Goal: Ask a question

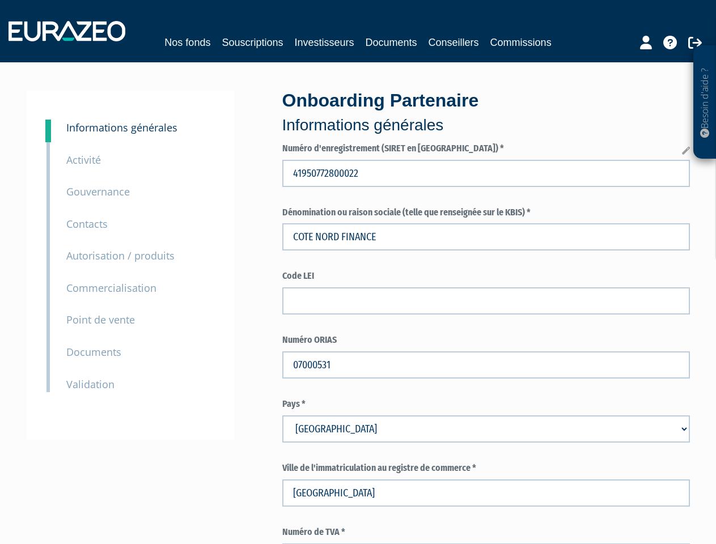
click at [704, 102] on p "Besoin d'aide ?" at bounding box center [704, 103] width 13 height 102
click at [122, 128] on small "Informations générales" at bounding box center [121, 128] width 111 height 14
click at [83, 160] on small "Activité" at bounding box center [83, 160] width 35 height 14
click at [98, 192] on small "Gouvernance" at bounding box center [97, 192] width 63 height 14
click at [87, 224] on small "Contacts" at bounding box center [86, 224] width 41 height 14
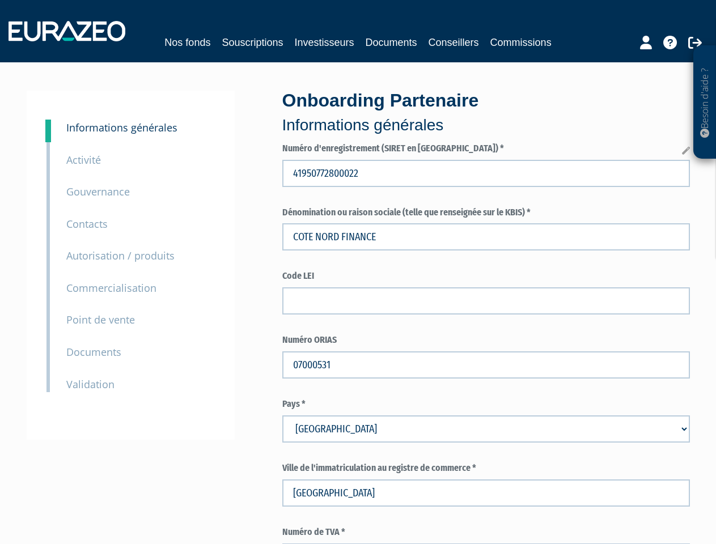
click at [120, 256] on small "Autorisation / produits" at bounding box center [120, 256] width 108 height 14
click at [111, 288] on small "Commercialisation" at bounding box center [111, 288] width 90 height 14
click at [100, 320] on small "Point de vente" at bounding box center [100, 320] width 69 height 14
click at [94, 352] on small "Documents" at bounding box center [93, 352] width 55 height 14
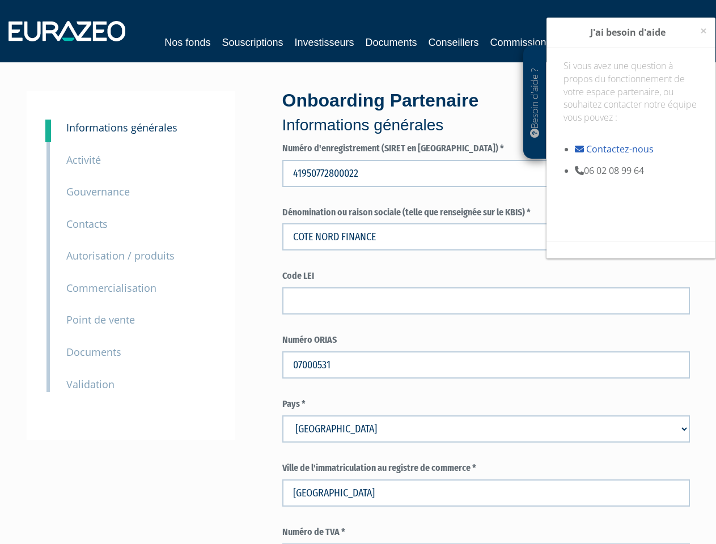
click at [90, 384] on small "Validation" at bounding box center [90, 384] width 48 height 14
